Goal: Transaction & Acquisition: Purchase product/service

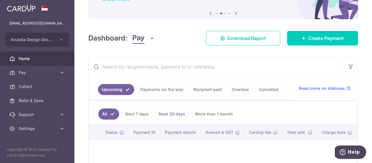
scroll to position [58, 0]
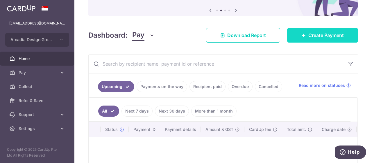
click at [316, 32] on span "Create Payment" at bounding box center [326, 35] width 35 height 7
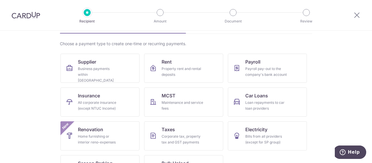
scroll to position [58, 0]
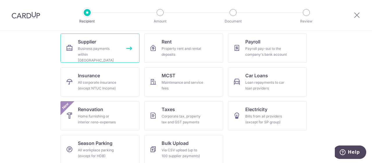
click at [90, 48] on div "Business payments within Singapore" at bounding box center [99, 54] width 42 height 17
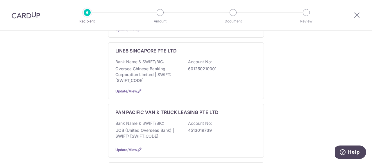
scroll to position [291, 0]
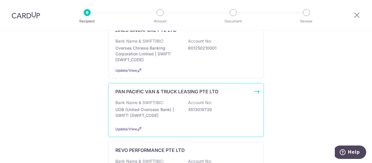
click at [150, 99] on p "Bank Name & SWIFT/BIC:" at bounding box center [139, 102] width 49 height 6
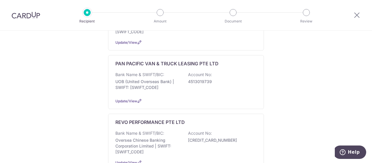
scroll to position [320, 0]
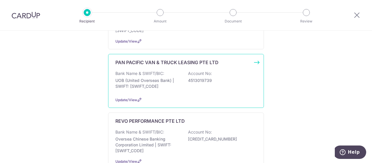
click at [254, 56] on div "PAN PACIFIC VAN & TRUCK LEASING PTE LTD Bank Name & SWIFT/BIC: UOB (United Over…" at bounding box center [186, 81] width 156 height 54
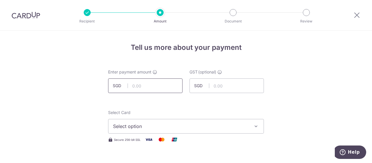
click at [127, 85] on input "text" at bounding box center [145, 85] width 74 height 15
type input "1,635.00"
click at [253, 125] on icon "button" at bounding box center [256, 126] width 6 height 6
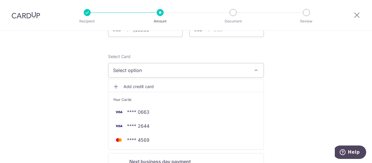
scroll to position [58, 0]
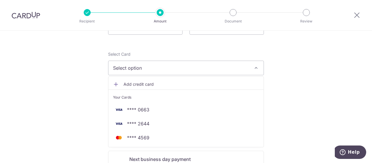
click at [146, 83] on span "Add credit card" at bounding box center [192, 84] width 136 height 6
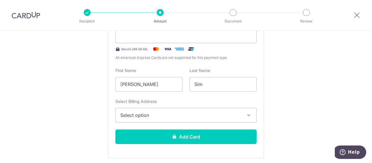
scroll to position [145, 0]
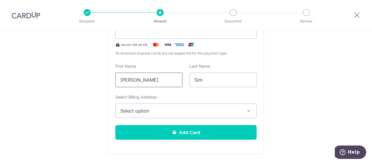
drag, startPoint x: 161, startPoint y: 78, endPoint x: 63, endPoint y: 80, distance: 97.2
type input "H C J"
click at [247, 110] on icon "button" at bounding box center [249, 111] width 6 height 6
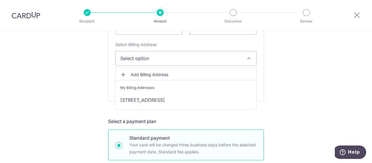
scroll to position [204, 0]
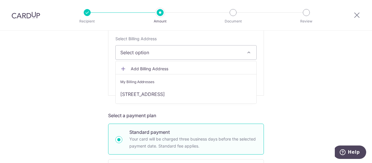
click at [160, 68] on span "Add Billing Address" at bounding box center [191, 69] width 121 height 6
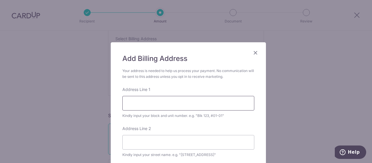
click at [166, 104] on input "Address Line 1" at bounding box center [188, 103] width 132 height 15
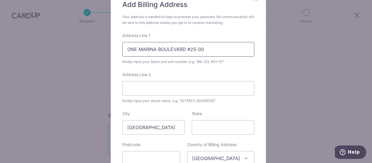
scroll to position [58, 0]
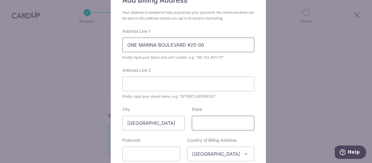
type input "ONE MARINA BOULEVARD #25-00"
click at [219, 125] on input "State" at bounding box center [223, 122] width 63 height 15
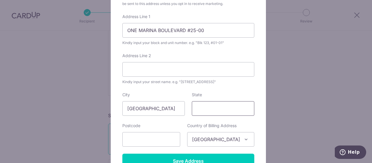
scroll to position [116, 0]
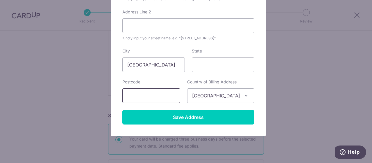
click at [176, 97] on input "text" at bounding box center [151, 95] width 58 height 15
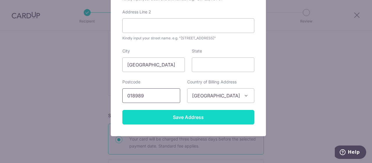
type input "018989"
click at [178, 113] on input "Save Address" at bounding box center [188, 117] width 132 height 15
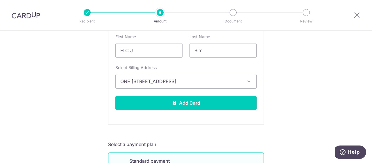
scroll to position [175, 0]
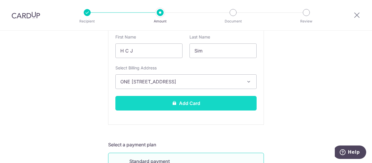
click at [214, 97] on button "Add Card" at bounding box center [185, 103] width 141 height 15
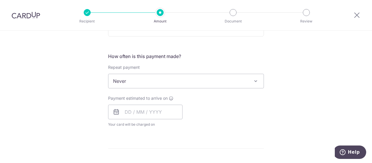
scroll to position [204, 0]
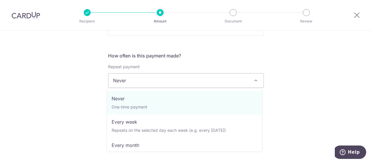
click at [254, 78] on span at bounding box center [255, 80] width 7 height 7
click at [321, 64] on div "Tell us more about your payment Enter payment amount SGD 1,635.00 1635.00 GST (…" at bounding box center [186, 109] width 372 height 565
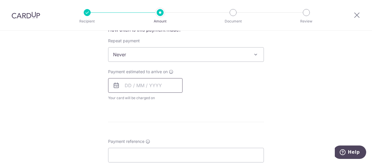
scroll to position [233, 0]
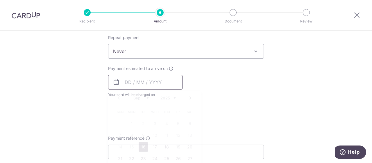
click at [119, 79] on input "text" at bounding box center [145, 82] width 74 height 15
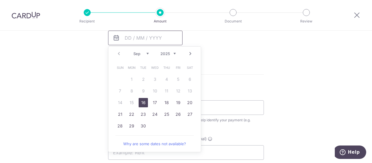
scroll to position [291, 0]
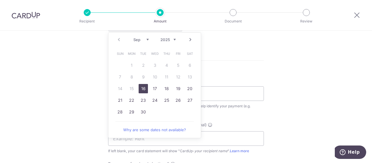
click at [143, 87] on link "16" at bounding box center [143, 88] width 9 height 9
type input "[DATE]"
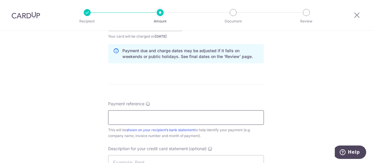
click at [126, 115] on input "Payment reference" at bounding box center [186, 117] width 156 height 15
paste input "AR202508-002140"
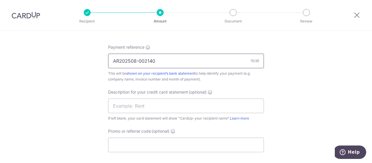
scroll to position [349, 0]
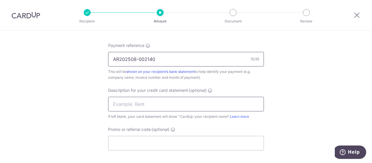
type input "AR202508-002140"
click at [137, 99] on input "text" at bounding box center [186, 104] width 156 height 15
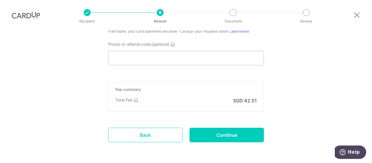
scroll to position [436, 0]
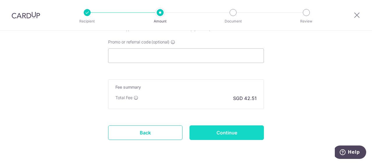
type input "ADG - LORRY"
click at [226, 134] on input "Continue" at bounding box center [227, 132] width 74 height 15
type input "Create Schedule"
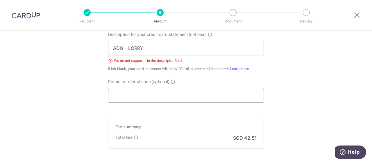
scroll to position [402, 0]
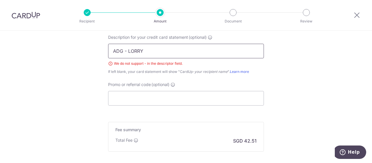
click at [124, 51] on input "ADG - LORRY" at bounding box center [186, 51] width 156 height 15
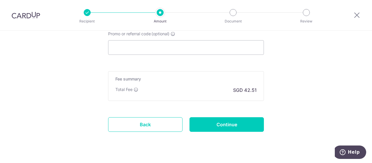
scroll to position [464, 0]
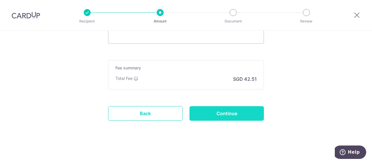
type input "ADG LORRY"
click at [240, 113] on input "Continue" at bounding box center [227, 113] width 74 height 15
type input "Create Schedule"
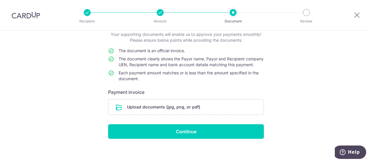
scroll to position [46, 0]
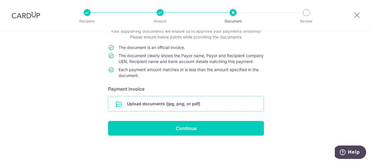
click at [174, 102] on input "file" at bounding box center [185, 103] width 155 height 15
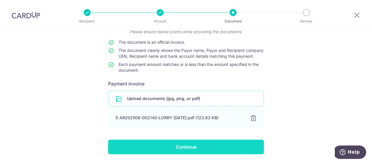
click at [206, 152] on input "Continue" at bounding box center [186, 146] width 156 height 15
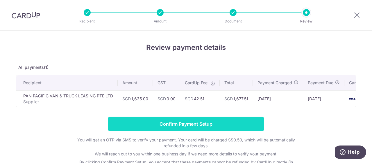
click at [178, 128] on input "Confirm Payment Setup" at bounding box center [186, 123] width 156 height 15
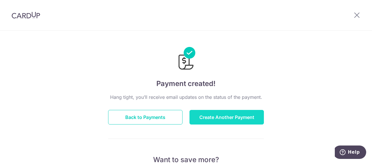
click at [231, 115] on button "Create Another Payment" at bounding box center [227, 117] width 74 height 15
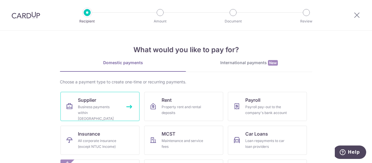
click at [87, 104] on div "Business payments within [GEOGRAPHIC_DATA]" at bounding box center [99, 112] width 42 height 17
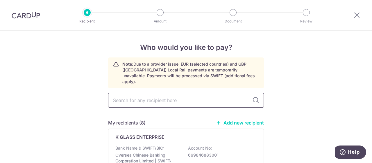
click at [226, 93] on input "text" at bounding box center [186, 100] width 156 height 15
type input "MEC"
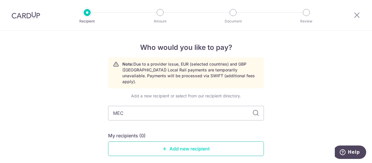
click at [171, 144] on link "Add new recipient" at bounding box center [186, 148] width 156 height 15
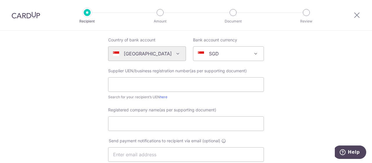
scroll to position [58, 0]
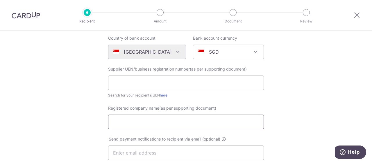
click at [189, 122] on input "Registered company name(as per supporting document)" at bounding box center [186, 121] width 156 height 15
paste input "MECPEC TRADING CO PTE LTD"
type input "MECPEC TRADING CO PTE LTD"
click at [147, 79] on input "text" at bounding box center [186, 82] width 156 height 15
paste input "198905737H"
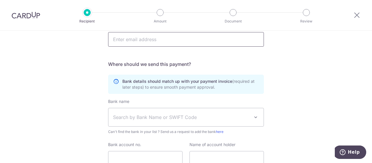
scroll to position [175, 0]
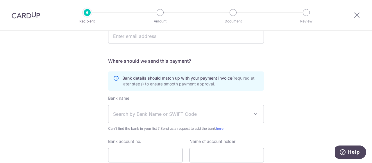
type input "198905737H"
click at [255, 114] on span at bounding box center [255, 113] width 7 height 7
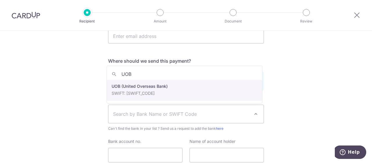
type input "UOB"
select select "18"
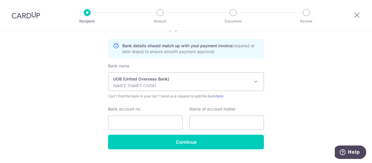
scroll to position [220, 0]
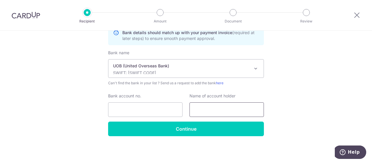
click at [213, 110] on input "text" at bounding box center [227, 109] width 74 height 15
paste input "4033053384"
type input "4033053384"
click at [155, 109] on input "Bank account no." at bounding box center [145, 109] width 74 height 15
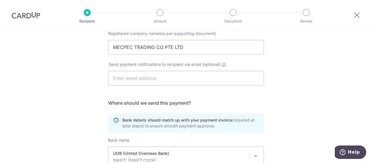
scroll to position [133, 0]
drag, startPoint x: 112, startPoint y: 45, endPoint x: 180, endPoint y: 49, distance: 68.2
click at [180, 49] on input "MECPEC TRADING CO PTE LTD" at bounding box center [186, 47] width 156 height 15
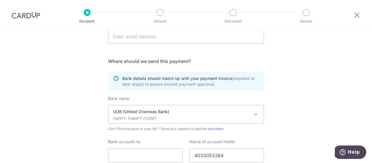
scroll to position [220, 0]
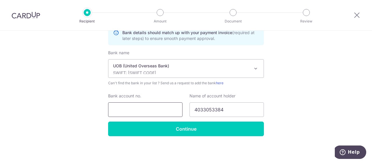
click at [147, 112] on input "Bank account no." at bounding box center [145, 109] width 74 height 15
drag, startPoint x: 192, startPoint y: 109, endPoint x: 228, endPoint y: 109, distance: 36.1
click at [228, 109] on input "4033053384" at bounding box center [227, 109] width 74 height 15
click at [162, 109] on input "Bank account no." at bounding box center [145, 109] width 74 height 15
paste input "4033053384"
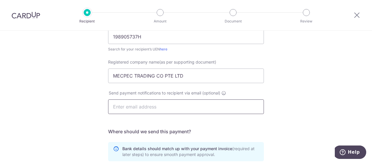
scroll to position [104, 0]
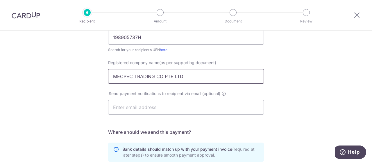
type input "4033053384"
drag, startPoint x: 112, startPoint y: 74, endPoint x: 180, endPoint y: 81, distance: 68.3
click at [180, 81] on input "MECPEC TRADING CO PTE LTD" at bounding box center [186, 76] width 156 height 15
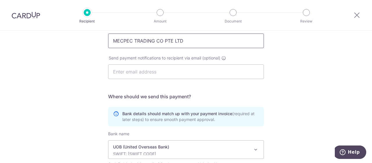
scroll to position [220, 0]
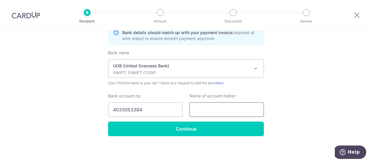
click at [221, 108] on input "text" at bounding box center [227, 109] width 74 height 15
paste input "MECPEC TRADING CO PTE LTD"
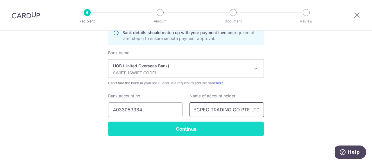
type input "MECPEC TRADING CO PTE LTD"
click at [193, 125] on input "Continue" at bounding box center [186, 128] width 156 height 15
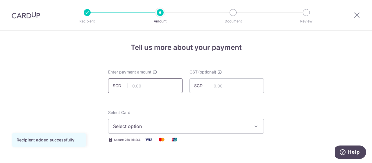
click at [136, 83] on input "text" at bounding box center [145, 85] width 74 height 15
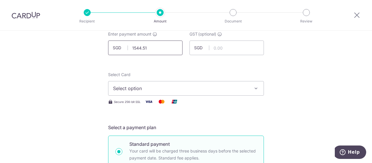
scroll to position [58, 0]
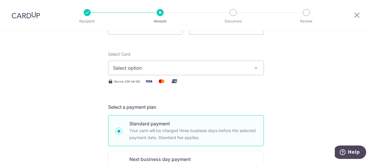
type input "1,544.51"
click at [257, 68] on icon "button" at bounding box center [256, 68] width 6 height 6
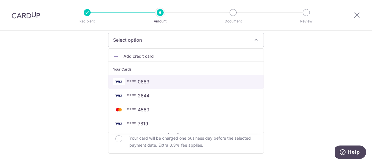
scroll to position [87, 0]
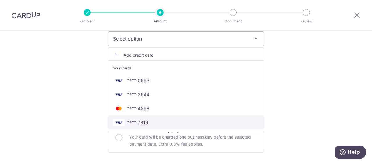
click at [144, 122] on span "**** 7819" at bounding box center [137, 122] width 21 height 7
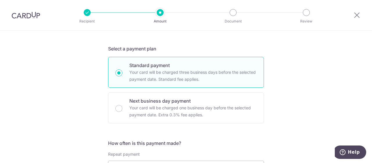
scroll to position [145, 0]
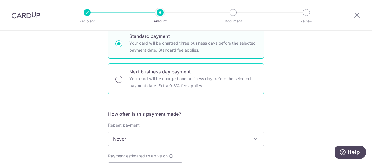
click at [117, 80] on input "Next business day payment Your card will be charged one business day before the…" at bounding box center [118, 79] width 7 height 7
radio input "true"
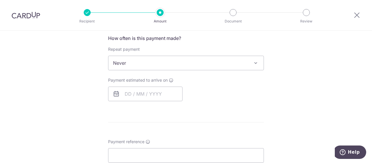
scroll to position [233, 0]
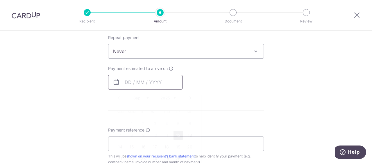
click at [142, 81] on input "text" at bounding box center [145, 82] width 74 height 15
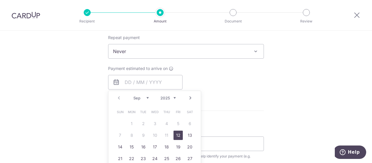
click at [176, 133] on link "12" at bounding box center [178, 134] width 9 height 9
type input "12/09/2025"
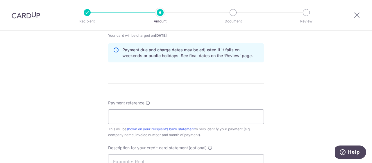
scroll to position [291, 0]
click at [152, 115] on input "Payment reference" at bounding box center [186, 117] width 156 height 15
paste input "8043249"
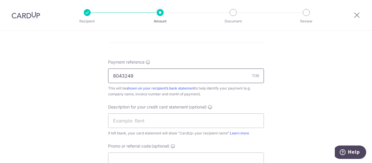
scroll to position [349, 0]
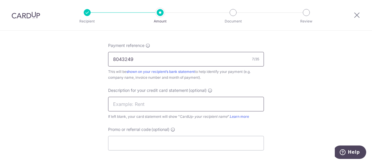
type input "8043249"
click at [152, 103] on input "text" at bounding box center [186, 104] width 156 height 15
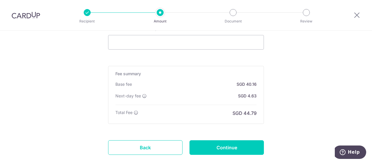
scroll to position [465, 0]
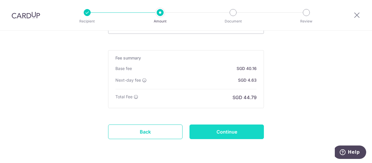
type input "ADG MECPEC"
click at [225, 130] on input "Continue" at bounding box center [227, 131] width 74 height 15
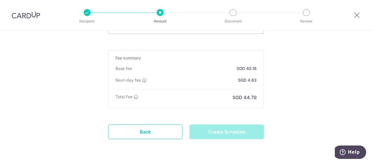
type input "Create Schedule"
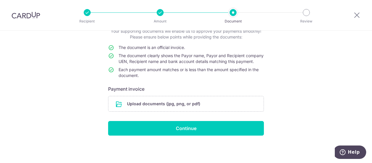
scroll to position [46, 0]
click at [180, 102] on input "file" at bounding box center [185, 103] width 155 height 15
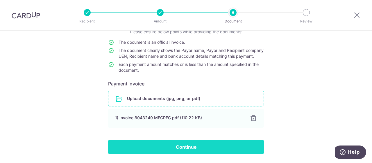
click at [175, 150] on input "Continue" at bounding box center [186, 146] width 156 height 15
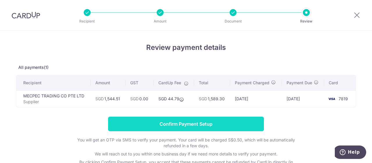
click at [186, 123] on input "Confirm Payment Setup" at bounding box center [186, 123] width 156 height 15
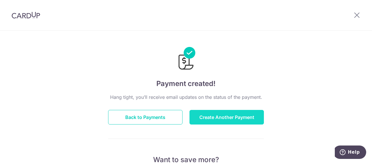
click at [213, 116] on button "Create Another Payment" at bounding box center [227, 117] width 74 height 15
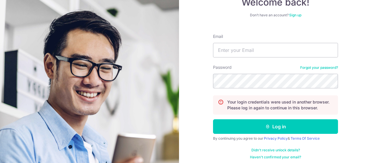
scroll to position [45, 0]
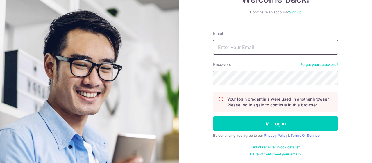
type input "[EMAIL_ADDRESS][DOMAIN_NAME]"
click at [195, 121] on div "Welcome back! Don’t have an account? Sign up Email [EMAIL_ADDRESS][DOMAIN_NAME]…" at bounding box center [275, 81] width 193 height 163
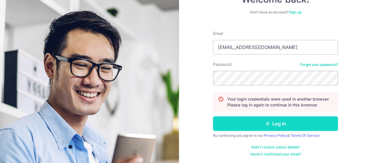
click at [276, 123] on button "Log in" at bounding box center [275, 123] width 125 height 15
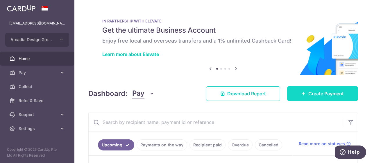
click at [309, 96] on span "Create Payment" at bounding box center [326, 93] width 35 height 7
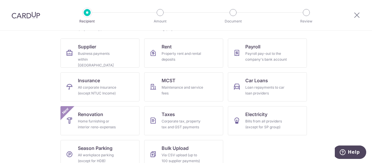
scroll to position [58, 0]
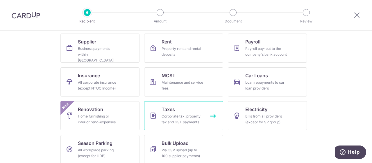
click at [176, 120] on div "Corporate tax, property tax and GST payments" at bounding box center [183, 119] width 42 height 12
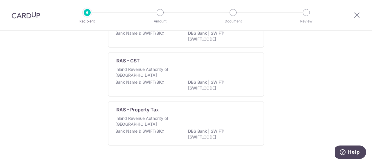
scroll to position [3, 0]
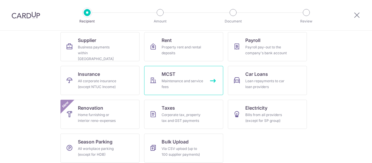
scroll to position [63, 0]
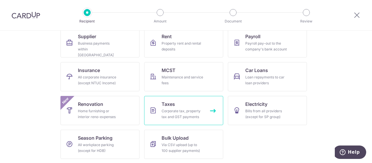
click at [181, 116] on div "Corporate tax, property tax and GST payments" at bounding box center [183, 114] width 42 height 12
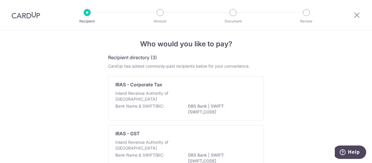
scroll to position [3, 0]
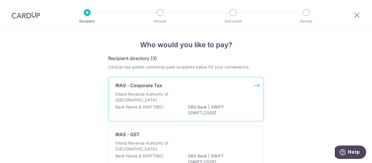
click at [168, 104] on div "Bank Name & SWIFT/BIC: DBS Bank | SWIFT: [SWIFT_CODE]" at bounding box center [185, 110] width 141 height 12
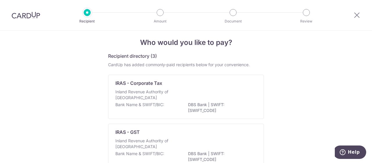
scroll to position [3, 0]
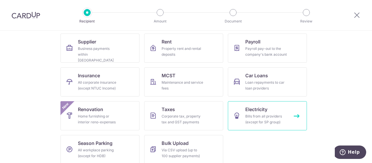
scroll to position [63, 0]
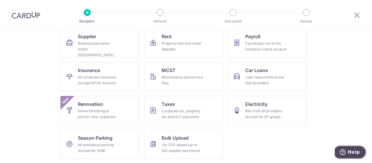
click at [354, 149] on span "Help" at bounding box center [354, 151] width 12 height 5
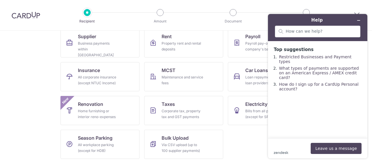
click at [236, 139] on ul "Supplier Business payments within [GEOGRAPHIC_DATA] Rent Property rent and rent…" at bounding box center [185, 95] width 251 height 135
click at [176, 109] on div "Corporate tax, property tax and GST payments" at bounding box center [183, 114] width 42 height 12
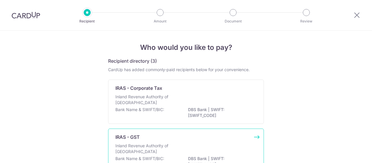
click at [172, 135] on div "IRAS - GST" at bounding box center [182, 136] width 134 height 7
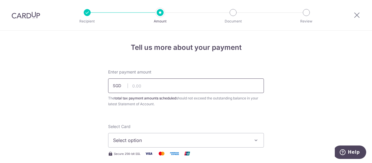
click at [136, 83] on input "text" at bounding box center [186, 85] width 156 height 15
type input "2,426.61"
click at [254, 140] on icon "button" at bounding box center [256, 140] width 6 height 6
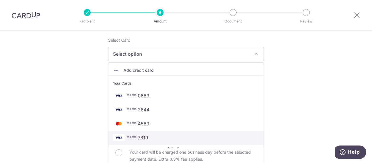
scroll to position [87, 0]
click at [159, 133] on span "**** 7819" at bounding box center [186, 136] width 146 height 7
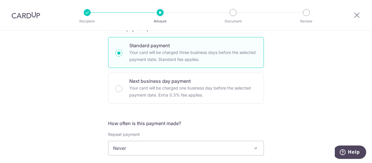
scroll to position [175, 0]
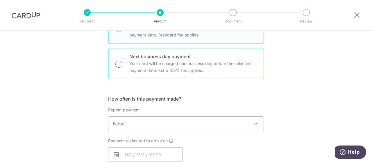
click at [117, 65] on input "Next business day payment Your card will be charged one business day before the…" at bounding box center [118, 63] width 7 height 7
radio input "true"
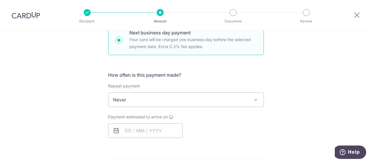
scroll to position [204, 0]
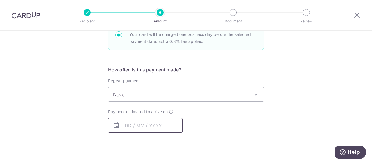
click at [149, 122] on input "text" at bounding box center [145, 125] width 74 height 15
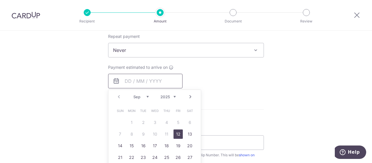
scroll to position [262, 0]
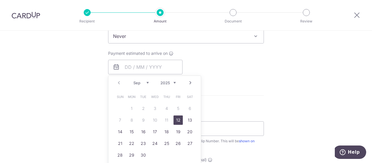
click at [178, 120] on link "12" at bounding box center [178, 119] width 9 height 9
type input "12/09/2025"
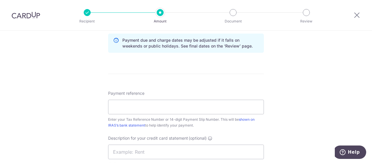
scroll to position [320, 0]
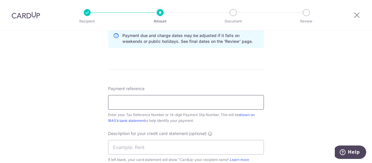
click at [177, 99] on input "Payment reference" at bounding box center [186, 102] width 156 height 15
paste input "200901009E"
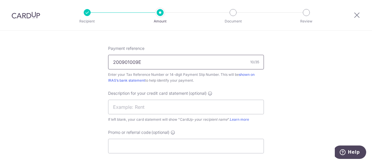
scroll to position [378, 0]
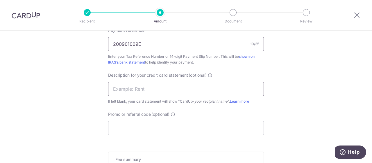
type input "200901009E"
click at [150, 89] on input "text" at bounding box center [186, 88] width 156 height 15
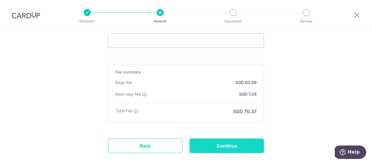
type input "ADG GST"
click at [226, 140] on input "Continue" at bounding box center [227, 145] width 74 height 15
type input "Create Schedule"
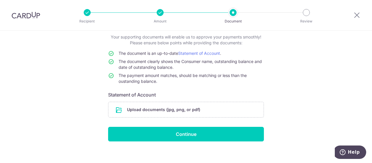
scroll to position [40, 0]
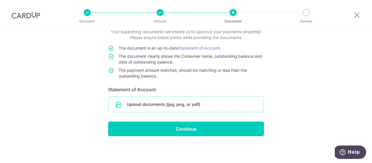
click at [171, 104] on input "file" at bounding box center [185, 104] width 155 height 15
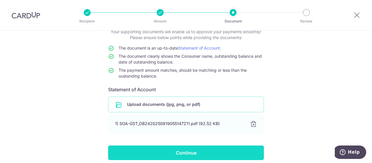
click at [188, 147] on input "Continue" at bounding box center [186, 152] width 156 height 15
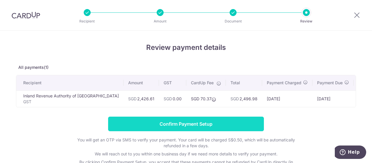
click at [174, 129] on input "Confirm Payment Setup" at bounding box center [186, 123] width 156 height 15
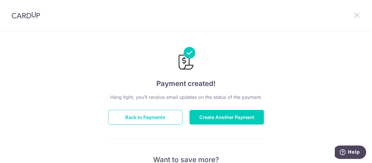
click at [355, 16] on icon at bounding box center [357, 14] width 7 height 7
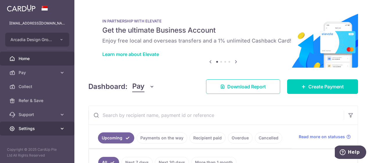
click at [64, 128] on icon at bounding box center [62, 128] width 6 height 6
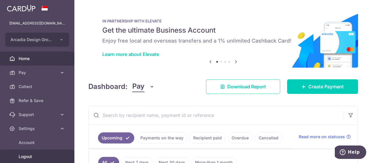
click at [34, 153] on link "Logout" at bounding box center [37, 156] width 74 height 14
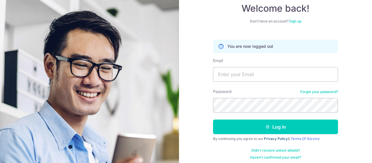
scroll to position [40, 0]
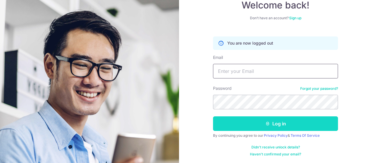
type input "[EMAIL_ADDRESS][DOMAIN_NAME]"
click at [274, 125] on button "Log in" at bounding box center [275, 123] width 125 height 15
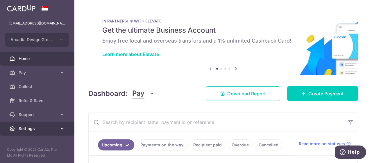
click at [63, 125] on icon at bounding box center [62, 128] width 6 height 6
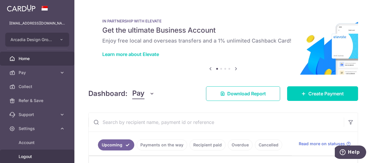
click at [33, 156] on span "Logout" at bounding box center [38, 156] width 38 height 6
